Goal: Book appointment/travel/reservation

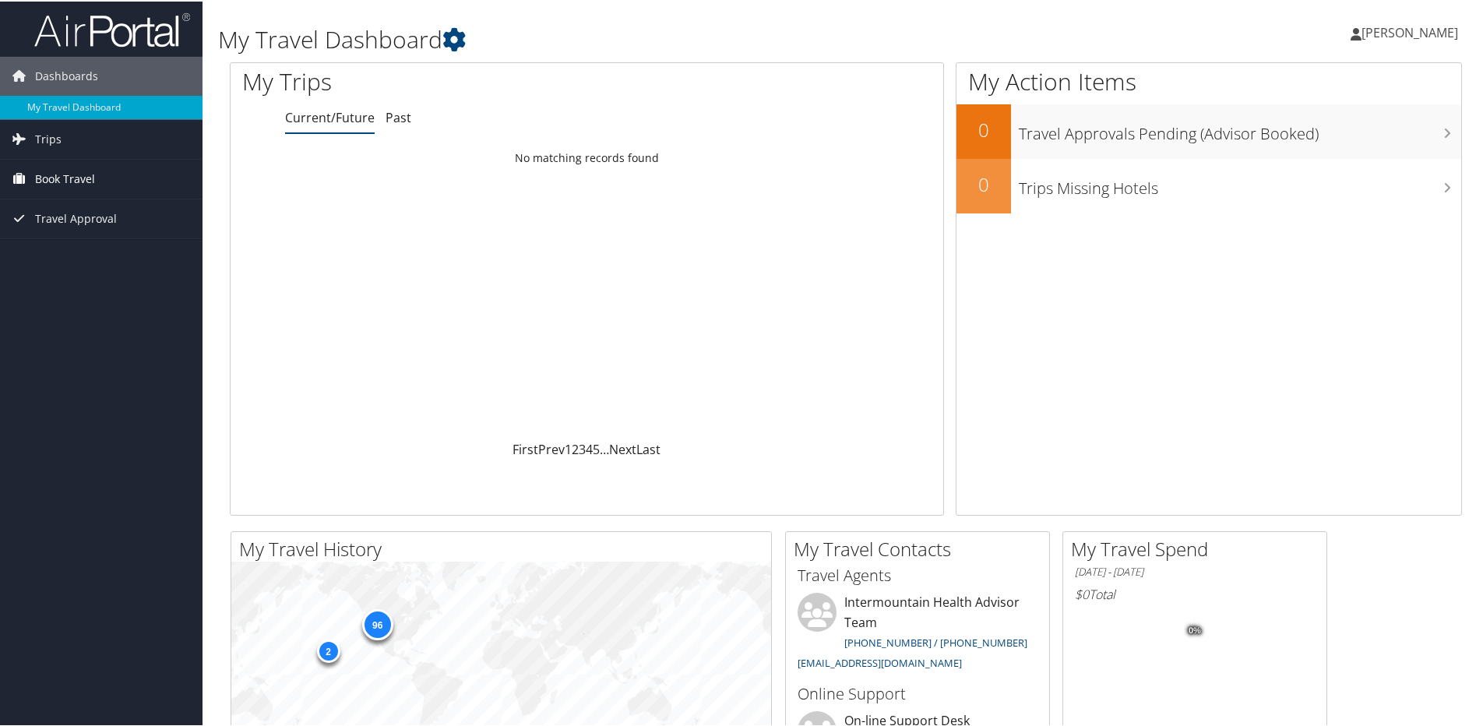
click at [67, 174] on span "Book Travel" at bounding box center [65, 177] width 60 height 39
click at [76, 252] on link "Book/Manage Online Trips" at bounding box center [101, 255] width 203 height 23
